Goal: Find specific page/section: Find specific page/section

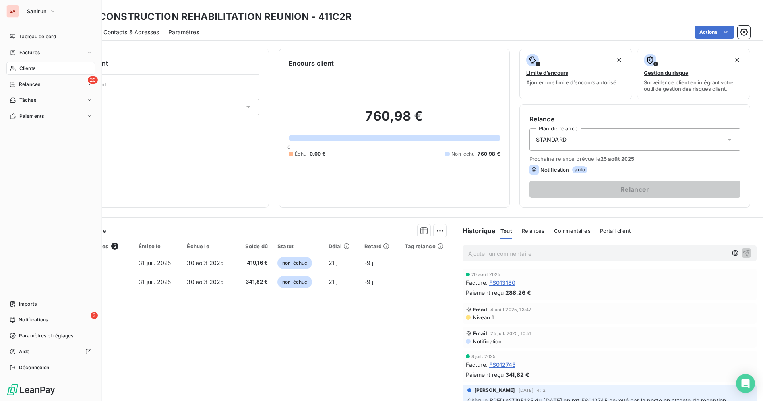
click at [25, 70] on span "Clients" at bounding box center [27, 68] width 16 height 7
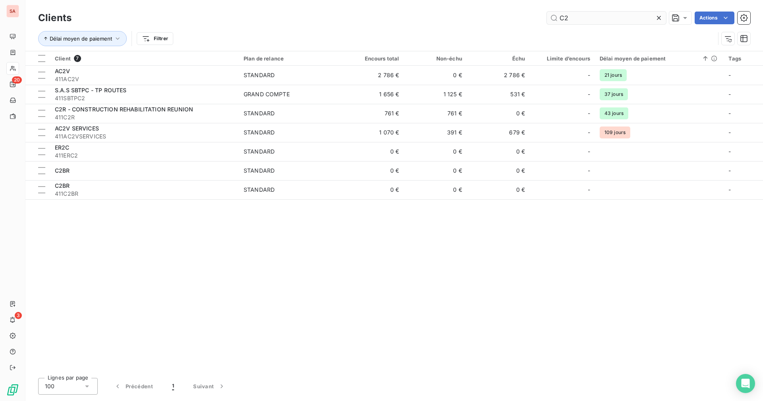
drag, startPoint x: 567, startPoint y: 16, endPoint x: 552, endPoint y: 16, distance: 15.1
click at [552, 16] on input "C2" at bounding box center [606, 18] width 119 height 13
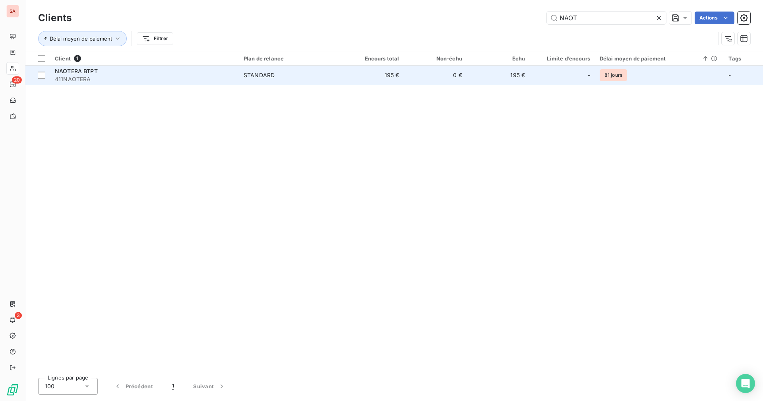
type input "NAOT"
click at [420, 78] on td "0 €" at bounding box center [435, 75] width 63 height 19
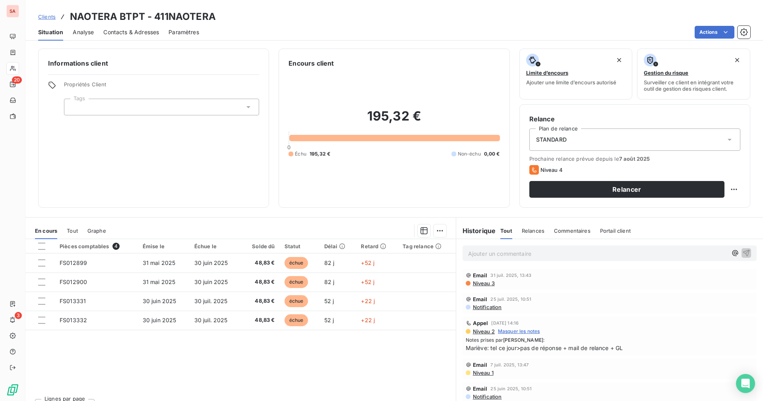
click at [14, 68] on icon at bounding box center [13, 68] width 7 height 6
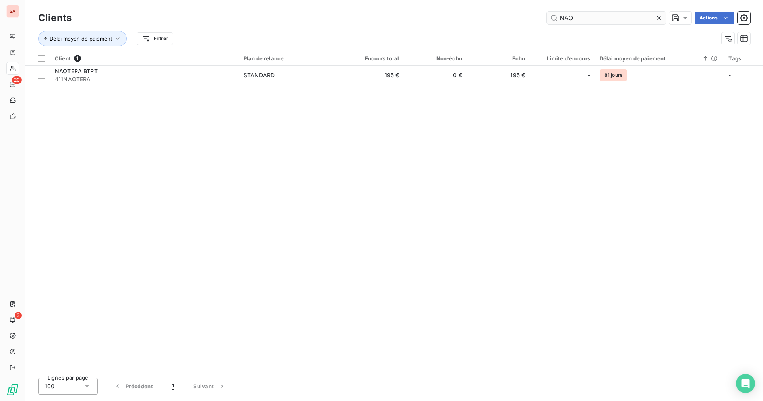
click at [553, 17] on input "NAOT" at bounding box center [606, 18] width 119 height 13
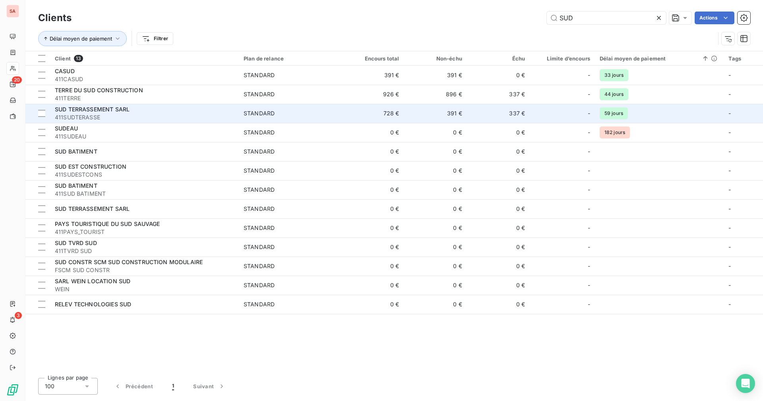
type input "SUD"
click at [422, 113] on td "391 €" at bounding box center [435, 113] width 63 height 19
